Goal: Task Accomplishment & Management: Use online tool/utility

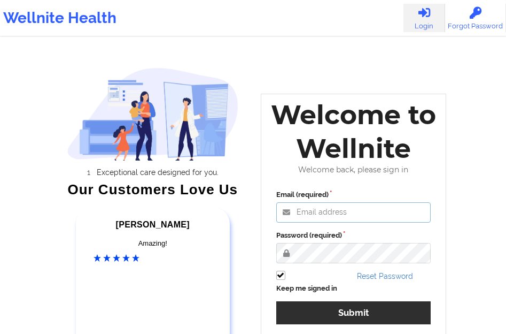
type input "[EMAIL_ADDRESS][DOMAIN_NAME]"
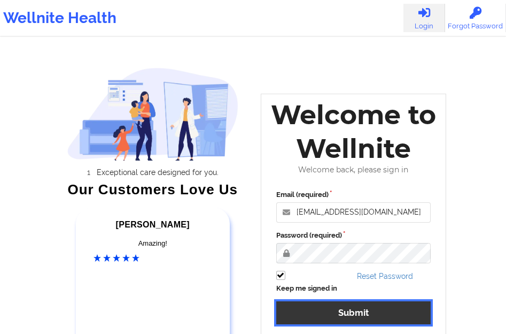
click at [360, 310] on button "Submit" at bounding box center [353, 312] width 155 height 23
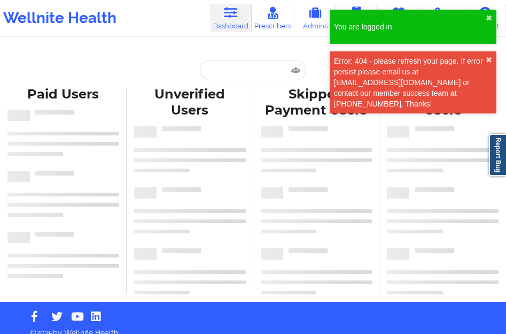
click at [485, 56] on div "Error: 404 - please refresh your page. If error persist please email us at [EMA…" at bounding box center [410, 82] width 152 height 53
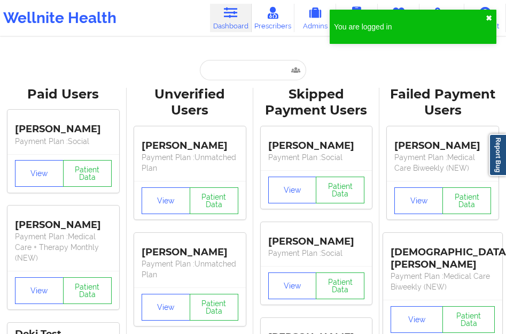
click at [488, 18] on button "✖︎" at bounding box center [489, 18] width 6 height 9
